Goal: Information Seeking & Learning: Learn about a topic

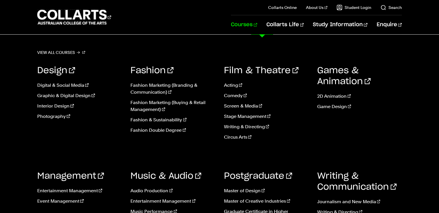
click at [257, 26] on link "Courses" at bounding box center [244, 24] width 26 height 19
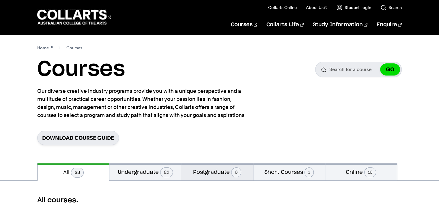
click at [237, 173] on span "3" at bounding box center [236, 173] width 10 height 10
